Goal: Task Accomplishment & Management: Use online tool/utility

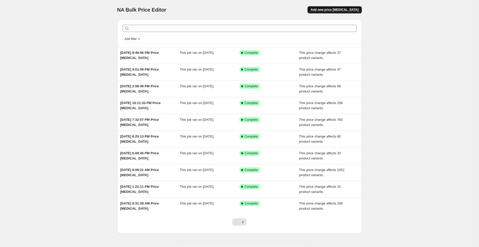
click at [341, 7] on button "Add new price [MEDICAL_DATA]" at bounding box center [335, 9] width 54 height 7
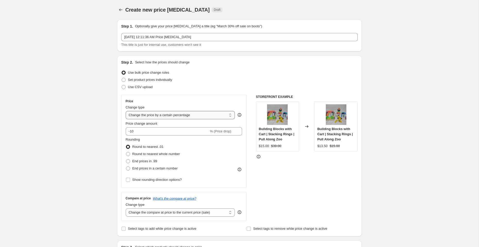
click at [145, 115] on select "Change the price to a certain amount Change the price by a certain amount Chang…" at bounding box center [181, 115] width 110 height 8
select select "no_change"
click at [126, 111] on select "Change the price to a certain amount Change the price by a certain amount Chang…" at bounding box center [181, 115] width 110 height 8
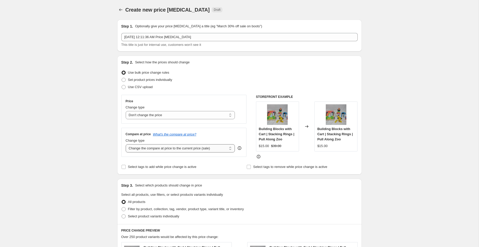
click at [148, 148] on select "Change the compare at price to the current price (sale) Change the compare at p…" at bounding box center [181, 148] width 110 height 8
select select "to"
click at [126, 144] on select "Change the compare at price to the current price (sale) Change the compare at p…" at bounding box center [181, 148] width 110 height 8
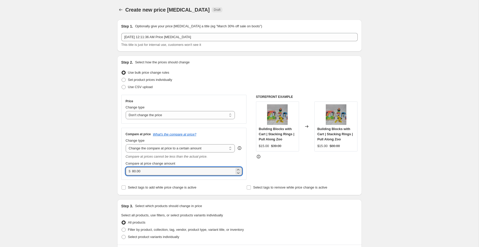
drag, startPoint x: 147, startPoint y: 170, endPoint x: 99, endPoint y: 170, distance: 47.7
click at [99, 170] on div "Create new price [MEDICAL_DATA]. This page is ready Create new price [MEDICAL_D…" at bounding box center [239, 237] width 479 height 475
type input "240.00"
click at [266, 172] on div "STOREFRONT EXAMPLE Building Blocks with Cart | Stacking Rings | Pull Along Zoo …" at bounding box center [307, 137] width 102 height 85
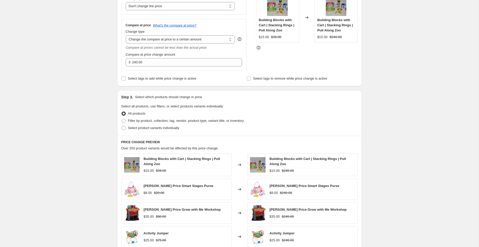
scroll to position [107, 0]
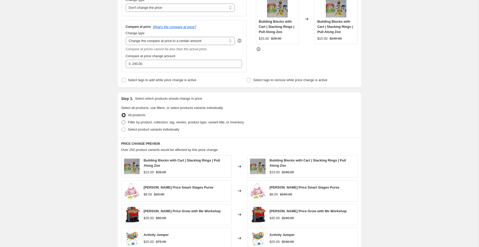
click at [124, 122] on span at bounding box center [124, 122] width 4 height 4
click at [122, 121] on input "Filter by product, collection, tag, vendor, product type, variant title, or inv…" at bounding box center [122, 120] width 0 height 0
radio input "true"
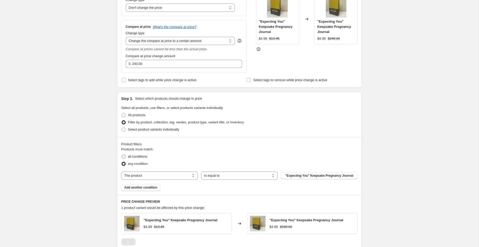
click at [122, 157] on span at bounding box center [124, 157] width 4 height 4
click at [122, 155] on input "all conditions" at bounding box center [122, 155] width 0 height 0
radio input "true"
click at [139, 176] on select "The product The product's collection The product's tag The product's vendor The…" at bounding box center [159, 176] width 77 height 8
select select "tag"
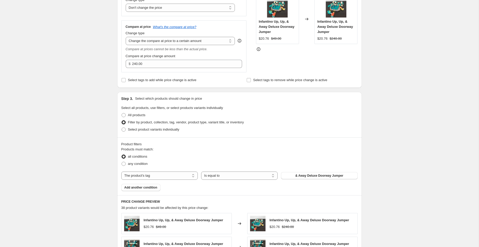
click at [324, 176] on span "& Away Deluxe Doorway Jumper" at bounding box center [320, 176] width 48 height 4
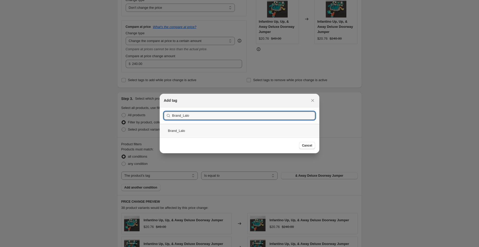
type input "Brand_Lalo"
click at [195, 131] on div "Brand_Lalo" at bounding box center [240, 131] width 160 height 14
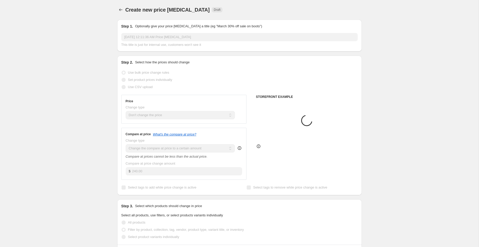
scroll to position [107, 0]
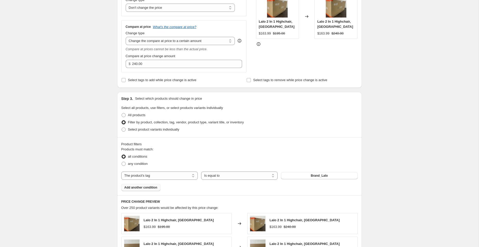
click at [140, 186] on span "Add another condition" at bounding box center [140, 188] width 33 height 4
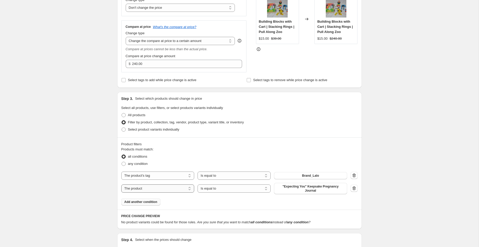
click at [186, 187] on select "The product The product's collection The product's tag The product's vendor The…" at bounding box center [157, 189] width 73 height 8
select select "tag"
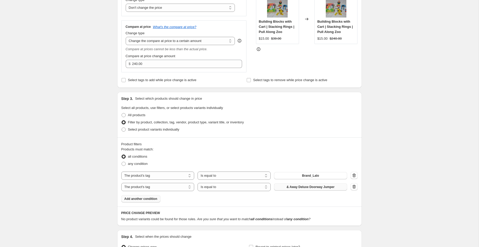
click at [294, 186] on span "& Away Deluxe Doorway Jumper" at bounding box center [311, 187] width 48 height 4
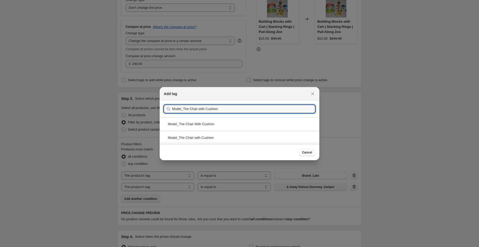
type input "Model_The Chair with Cushion"
click at [210, 135] on div "Model_The Chair with Cushion" at bounding box center [240, 138] width 160 height 14
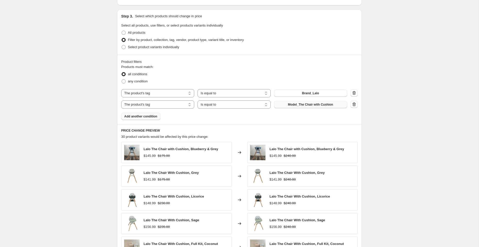
scroll to position [294, 0]
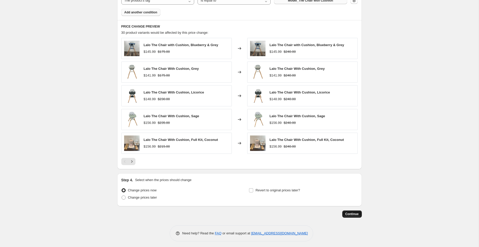
click at [348, 212] on span "Continue" at bounding box center [352, 214] width 13 height 4
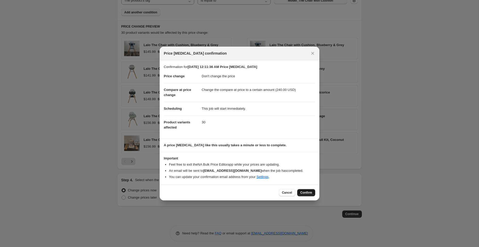
click at [305, 192] on span "Confirm" at bounding box center [306, 193] width 12 height 4
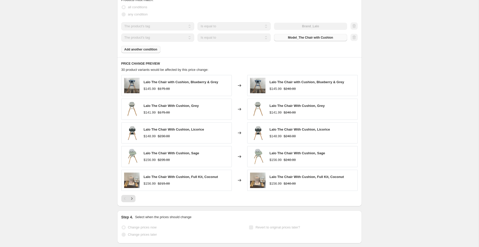
scroll to position [307, 0]
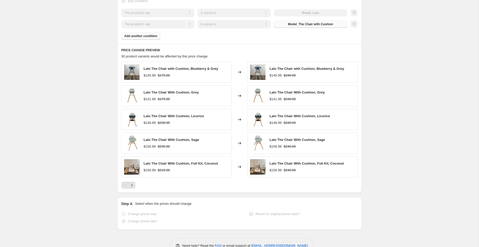
select select "no_change"
select select "to"
select select "tag"
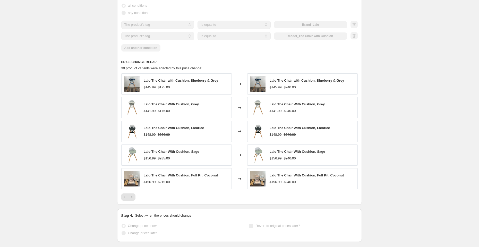
scroll to position [0, 0]
